Goal: Information Seeking & Learning: Learn about a topic

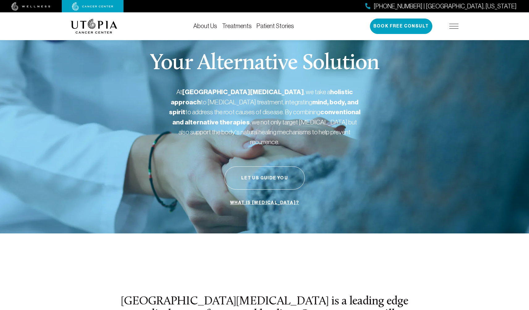
click at [210, 24] on link "About Us" at bounding box center [205, 26] width 24 height 7
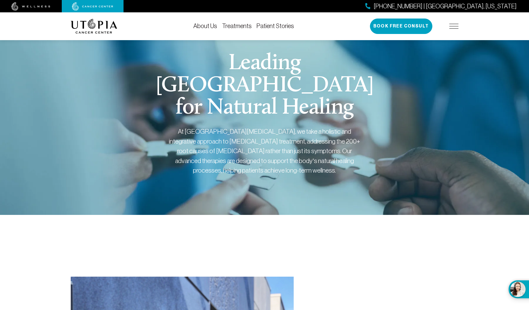
click at [237, 24] on link "Treatments" at bounding box center [237, 26] width 30 height 7
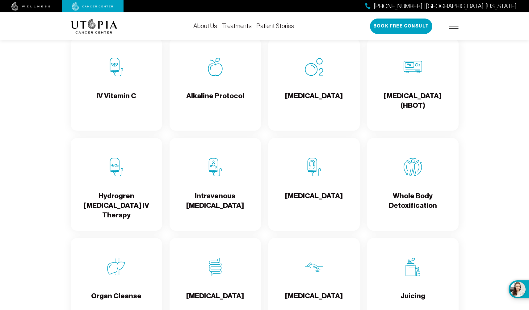
scroll to position [669, 0]
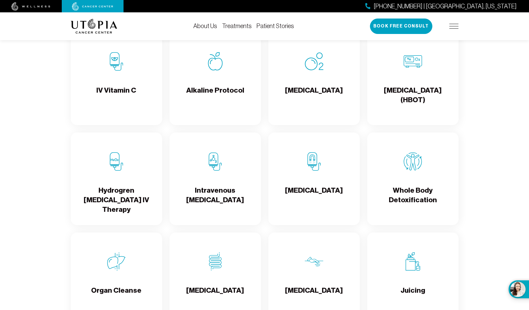
click at [109, 178] on div "Hydrogren [MEDICAL_DATA] IV Therapy" at bounding box center [116, 178] width 91 height 93
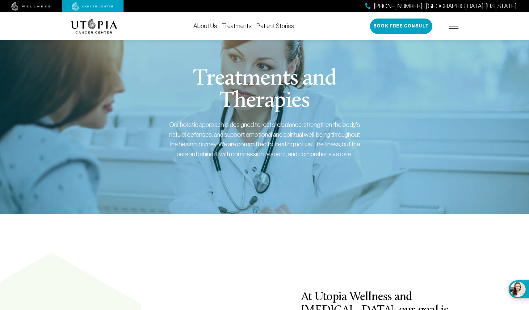
scroll to position [669, 0]
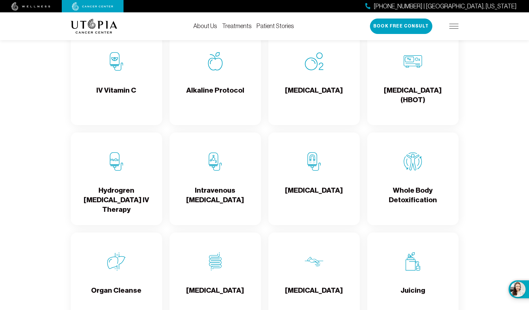
click at [211, 168] on img at bounding box center [215, 161] width 19 height 19
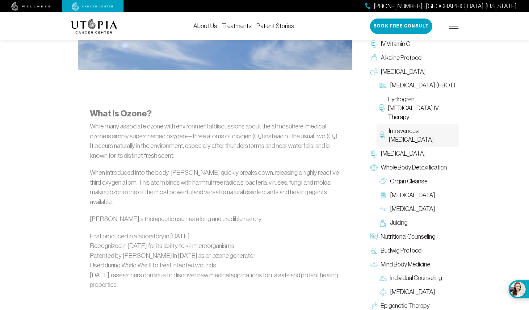
scroll to position [348, 0]
click at [174, 259] on li "Used during World War II to treat infected wounds" at bounding box center [215, 264] width 251 height 10
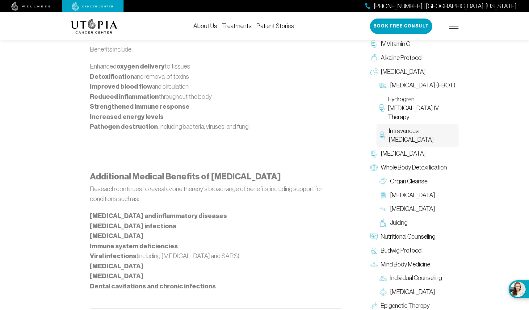
scroll to position [871, 0]
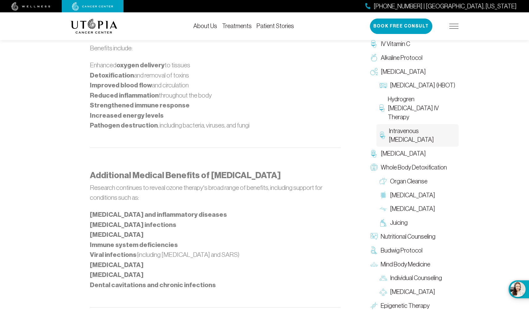
drag, startPoint x: 199, startPoint y: 212, endPoint x: 194, endPoint y: 216, distance: 6.1
click at [194, 240] on li "Immune system deficiencies" at bounding box center [215, 245] width 251 height 10
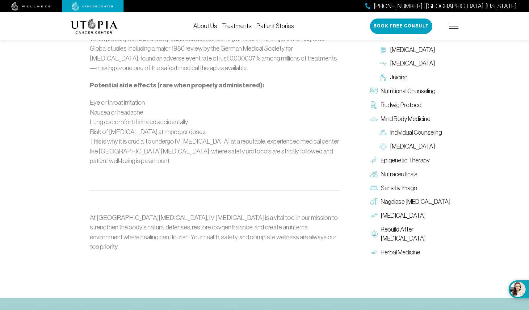
scroll to position [1180, 0]
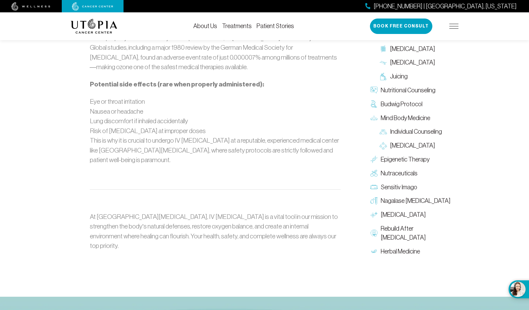
scroll to position [669, 0]
